Goal: Information Seeking & Learning: Learn about a topic

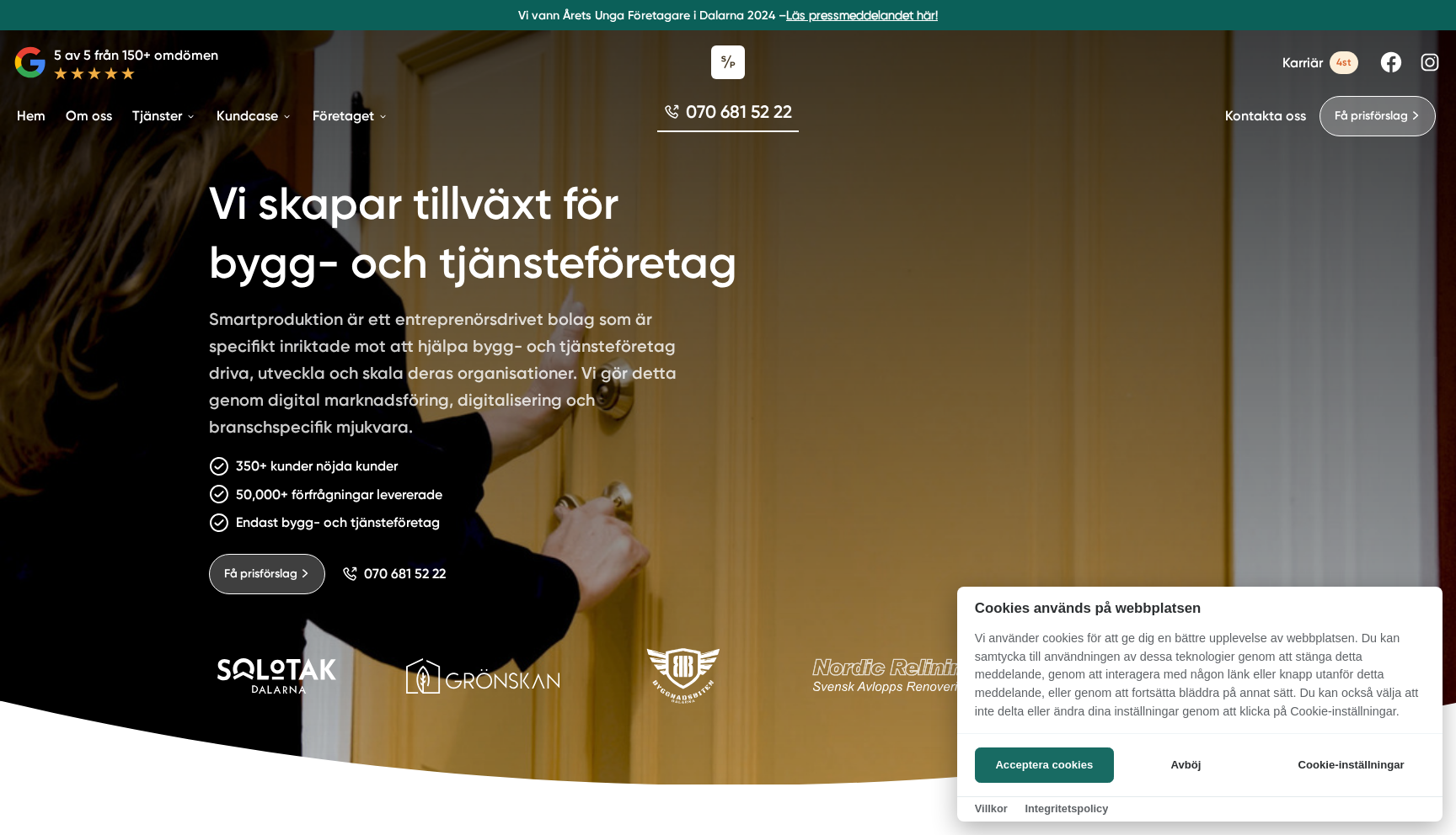
click at [739, 70] on div at bounding box center [728, 417] width 1456 height 835
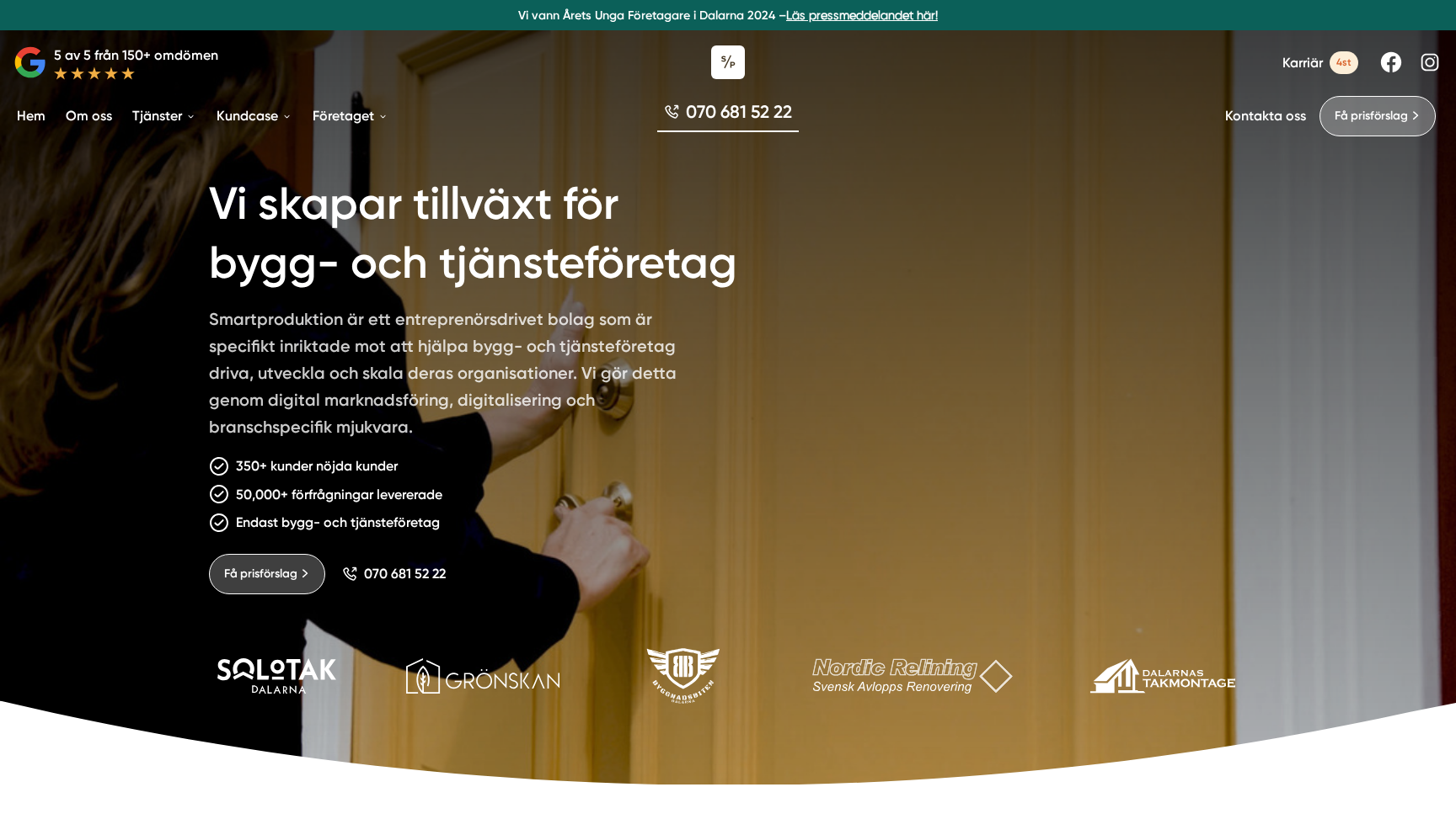
click at [739, 70] on icon at bounding box center [728, 63] width 34 height 34
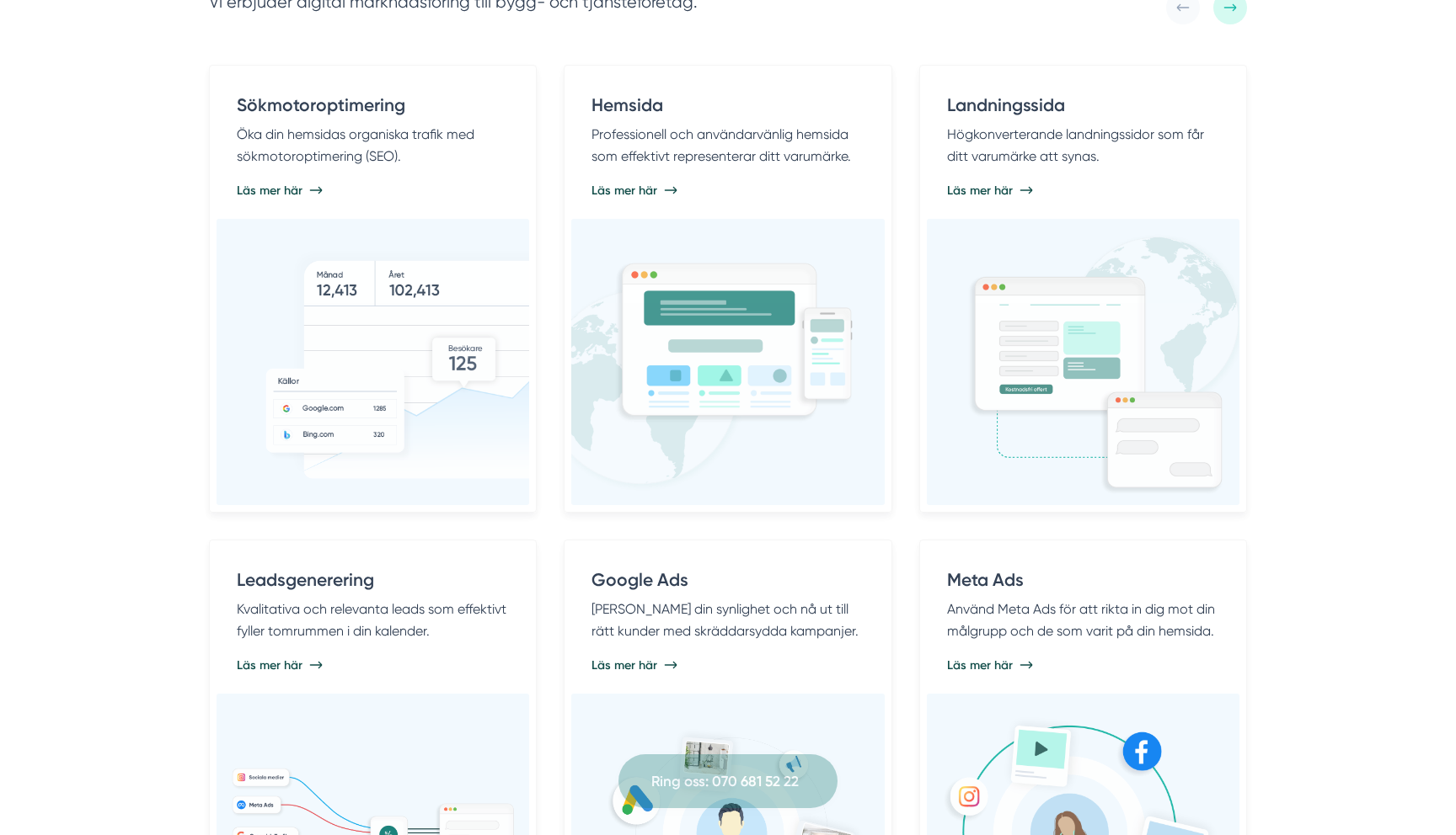
scroll to position [1502, 0]
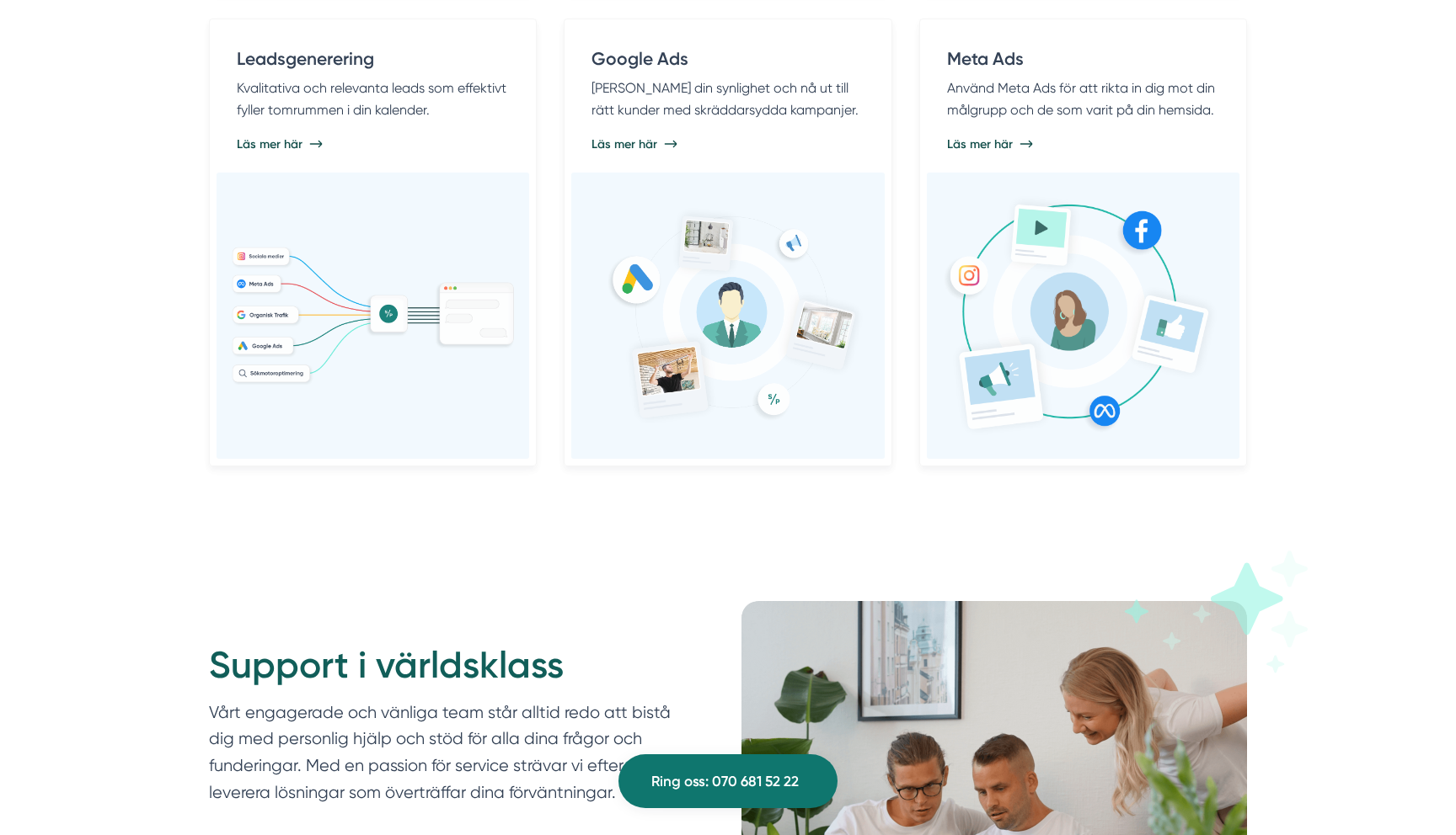
click at [857, 201] on img at bounding box center [728, 316] width 286 height 231
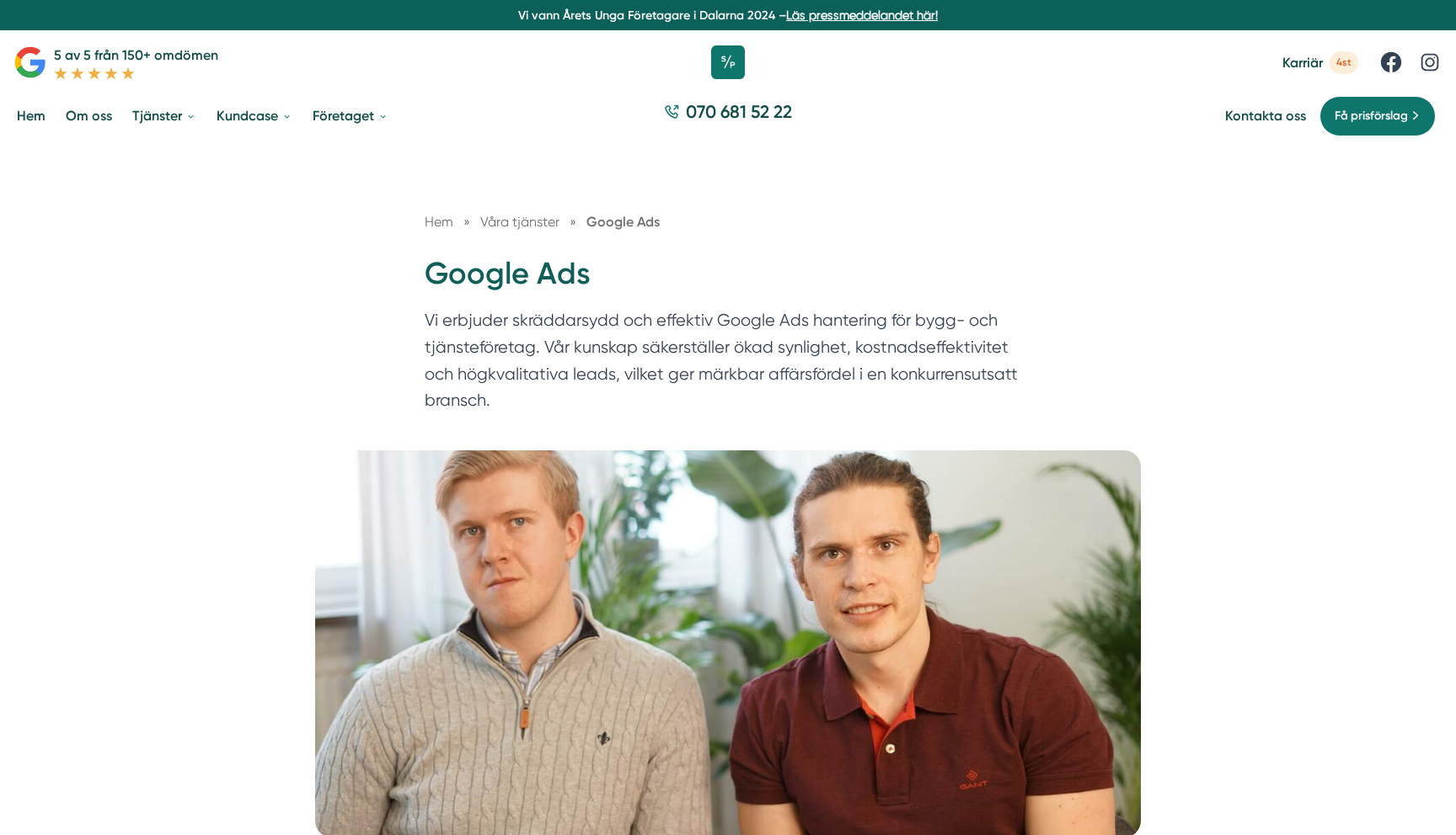
click at [20, 112] on link "Hem" at bounding box center [31, 116] width 36 height 43
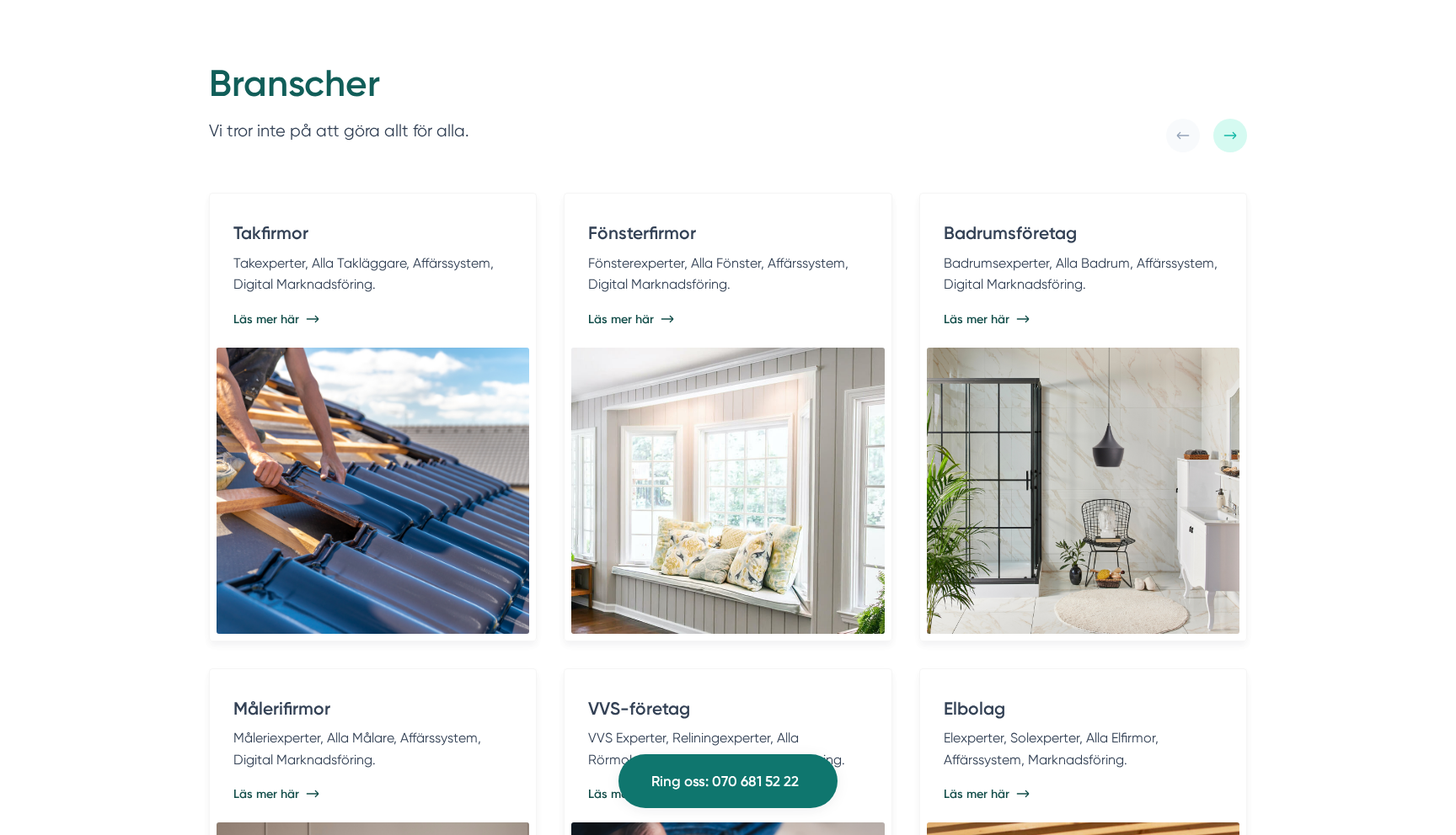
scroll to position [3347, 0]
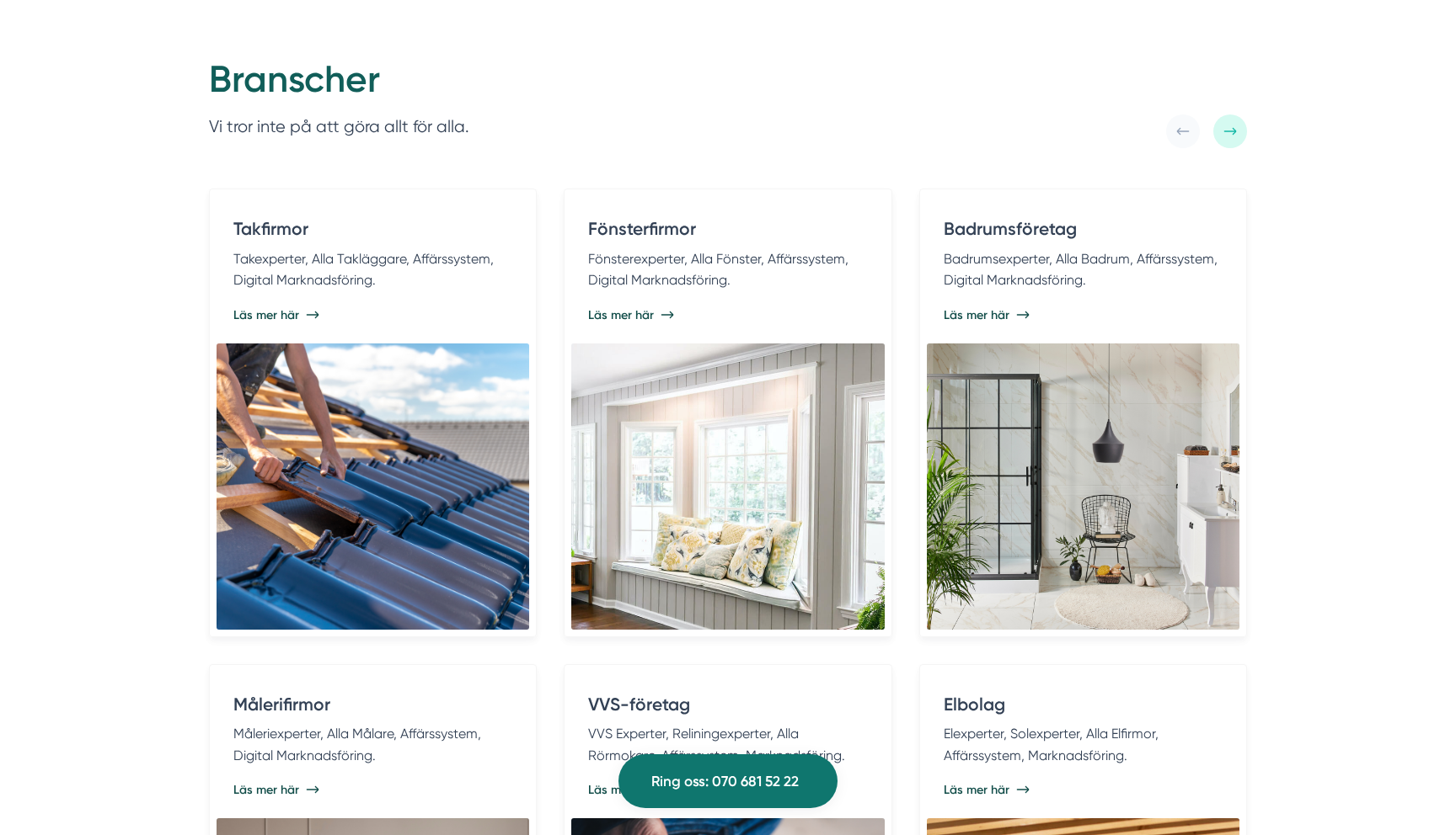
click at [543, 558] on div "Takfirmor Takexperter, Alla Takläggare, Affärssystem, Digital Marknadsföring. L…" at bounding box center [728, 650] width 1038 height 924
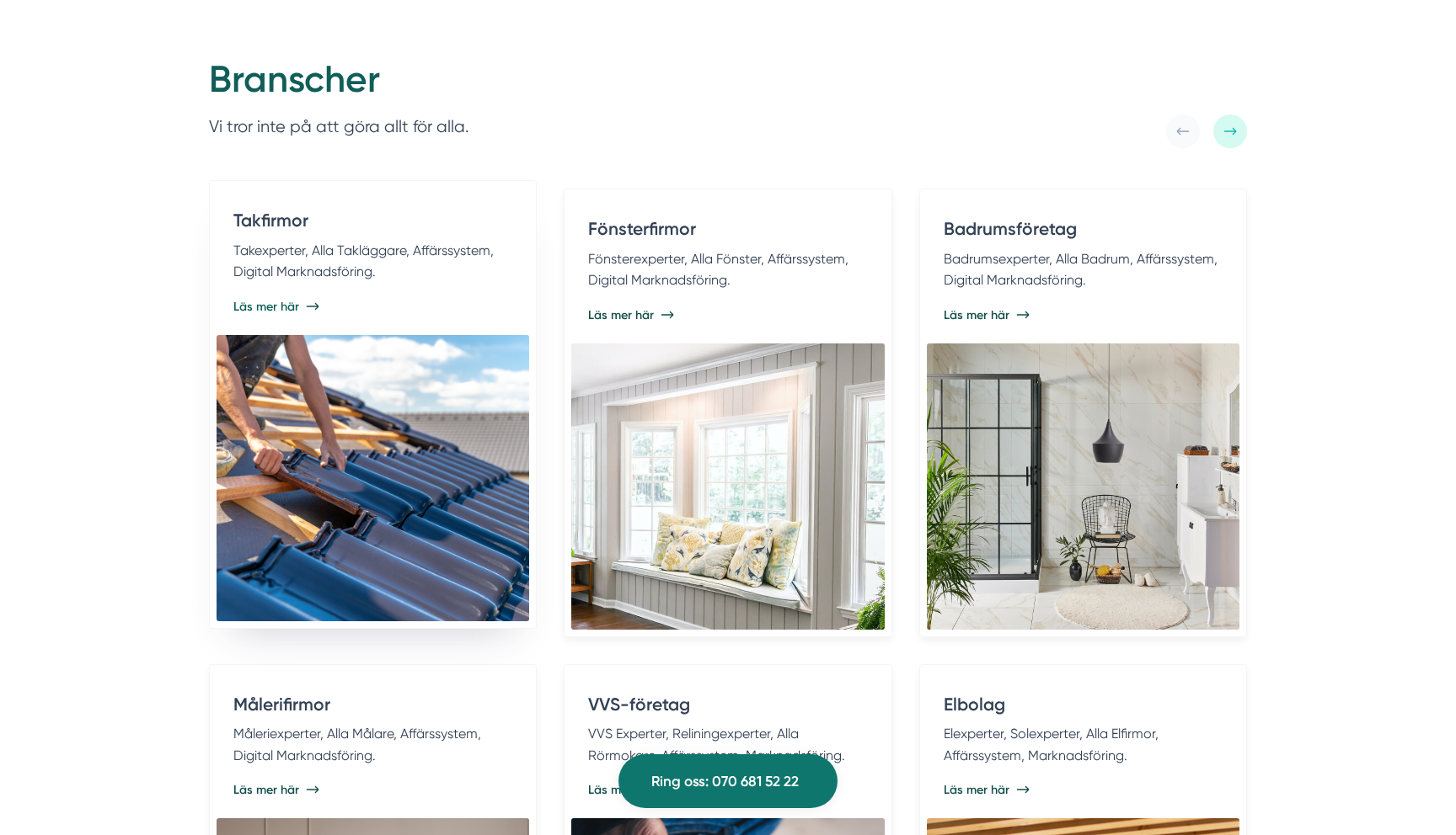
click at [463, 547] on img at bounding box center [372, 478] width 312 height 286
